Goal: Information Seeking & Learning: Check status

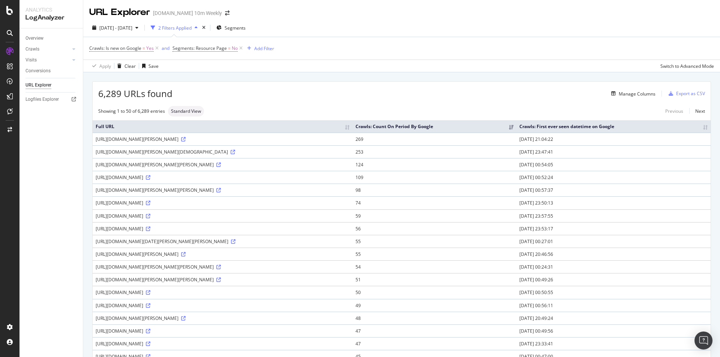
click at [352, 170] on td "https://www.thetimes.com/uk/royal-family/article/prince-andrew-sarah-ferguson-r…" at bounding box center [223, 164] width 260 height 13
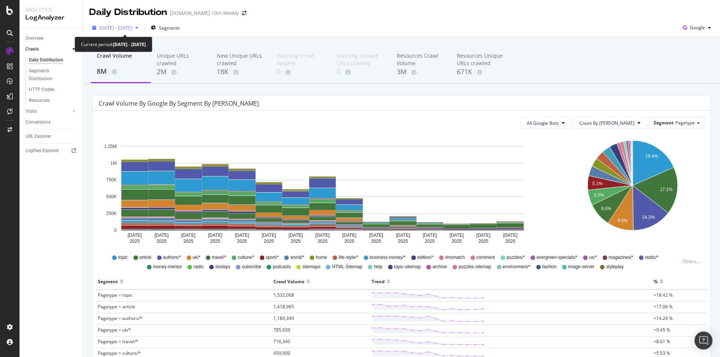
click at [138, 26] on icon "button" at bounding box center [136, 27] width 3 height 4
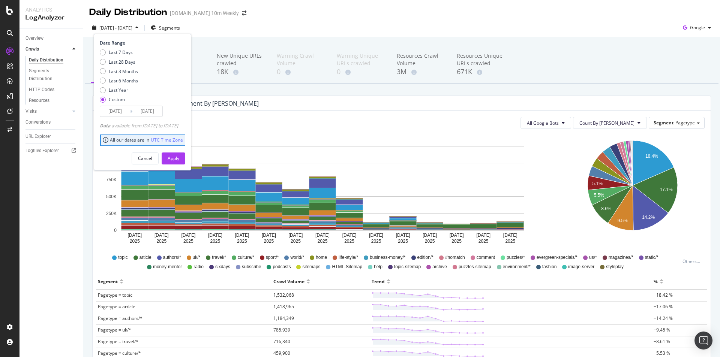
click at [60, 206] on div "Overview Crawls Daily Distribution Segments Distribution HTTP Codes Resources V…" at bounding box center [50, 192] width 63 height 329
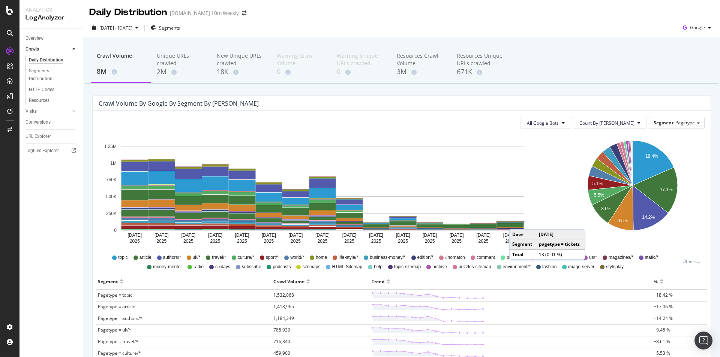
click at [516, 222] on rect "A chart." at bounding box center [510, 222] width 27 height 0
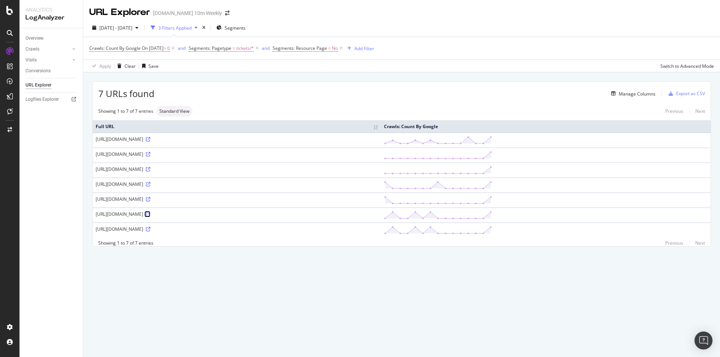
click at [150, 212] on icon at bounding box center [148, 214] width 4 height 4
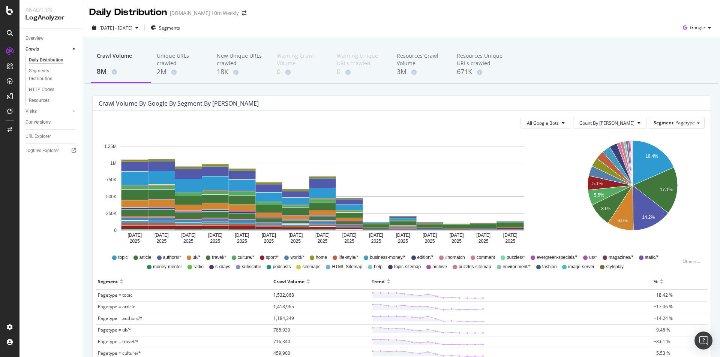
click at [93, 182] on div "[DATE] [DATE] [DATE] [DATE] [DATE] [DATE] [DATE] [DATE] [DATE] [DATE] [DATE] [D…" at bounding box center [324, 191] width 463 height 112
